Goal: Navigation & Orientation: Find specific page/section

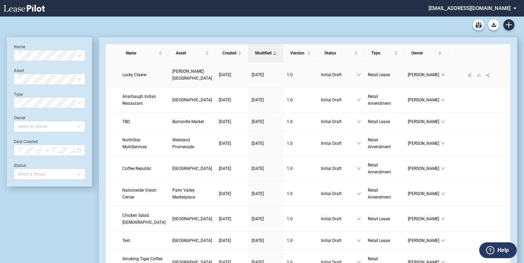
click at [173, 74] on link "[PERSON_NAME][GEOGRAPHIC_DATA]" at bounding box center [193, 75] width 40 height 14
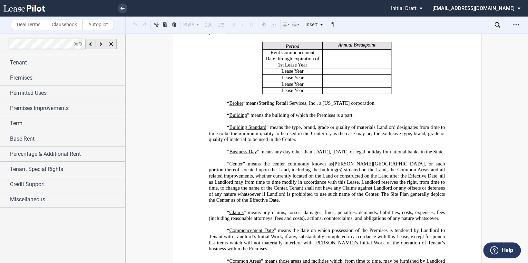
scroll to position [469, 0]
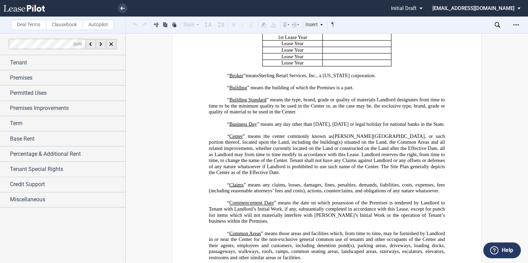
click at [30, 8] on use at bounding box center [23, 8] width 41 height 7
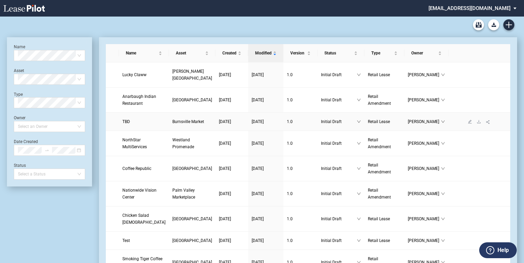
click at [128, 124] on span "TBD" at bounding box center [126, 121] width 8 height 5
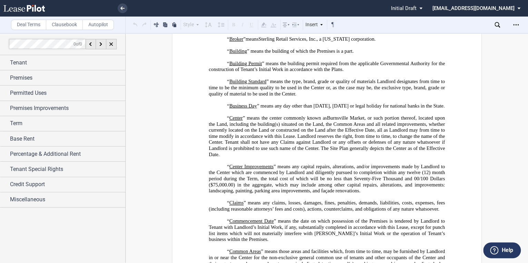
scroll to position [469, 0]
click at [31, 7] on use at bounding box center [23, 8] width 41 height 7
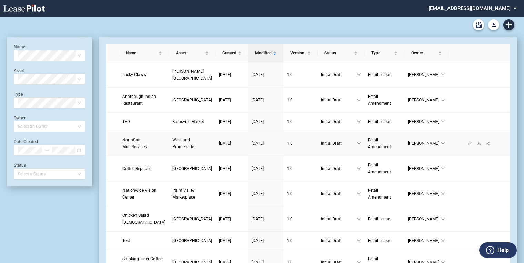
click at [142, 149] on span "NorthStar MultiServices" at bounding box center [134, 144] width 24 height 12
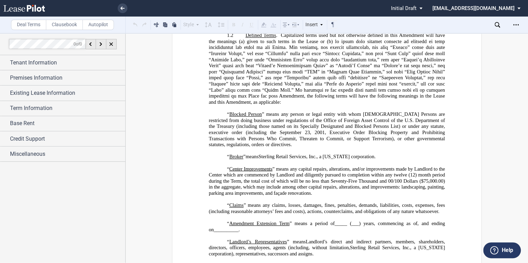
scroll to position [221, 0]
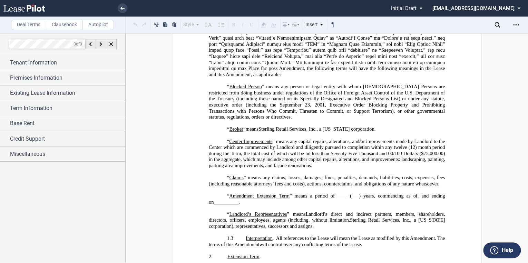
click at [38, 9] on use at bounding box center [23, 8] width 41 height 7
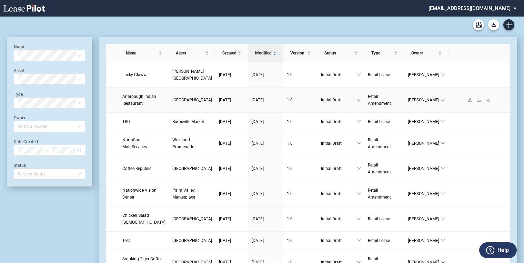
click at [136, 104] on link "Anarbaugh Indian Restaurant" at bounding box center [143, 100] width 43 height 14
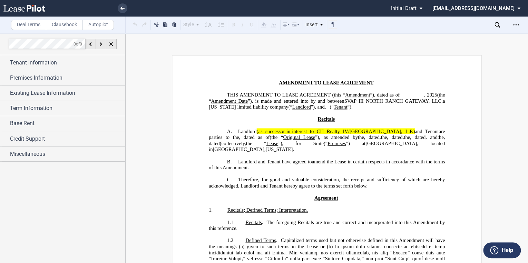
scroll to position [83, 0]
